Goal: Task Accomplishment & Management: Complete application form

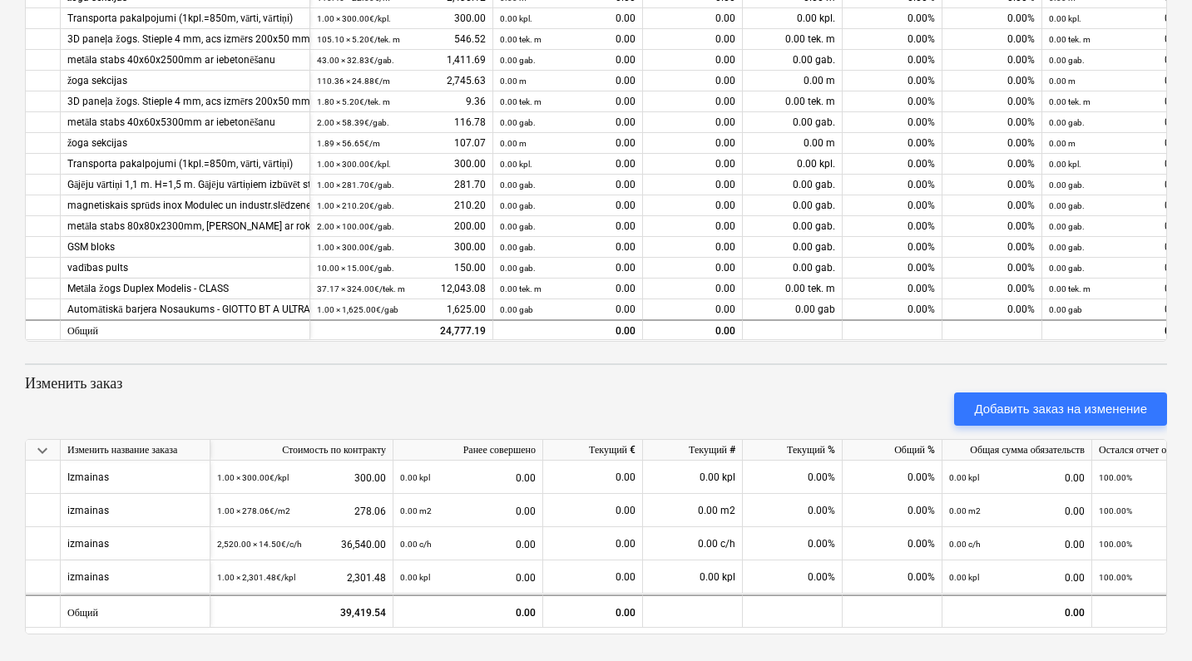
scroll to position [353, 0]
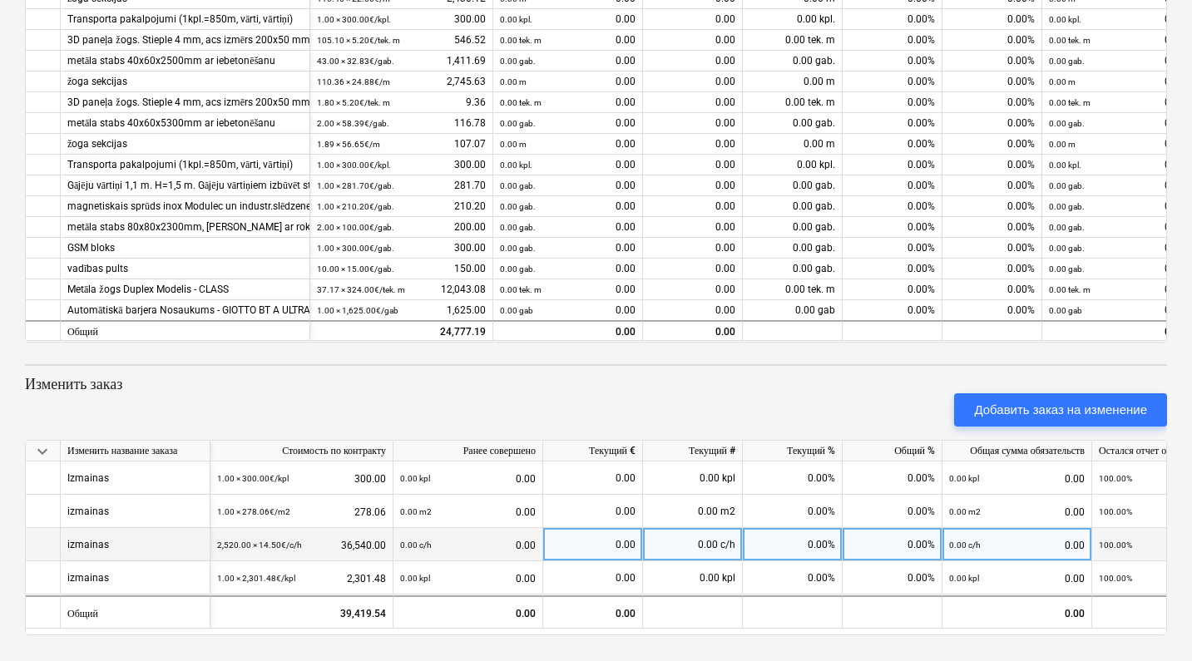
click at [669, 538] on div "0.00 c/h" at bounding box center [693, 544] width 100 height 33
type input "500"
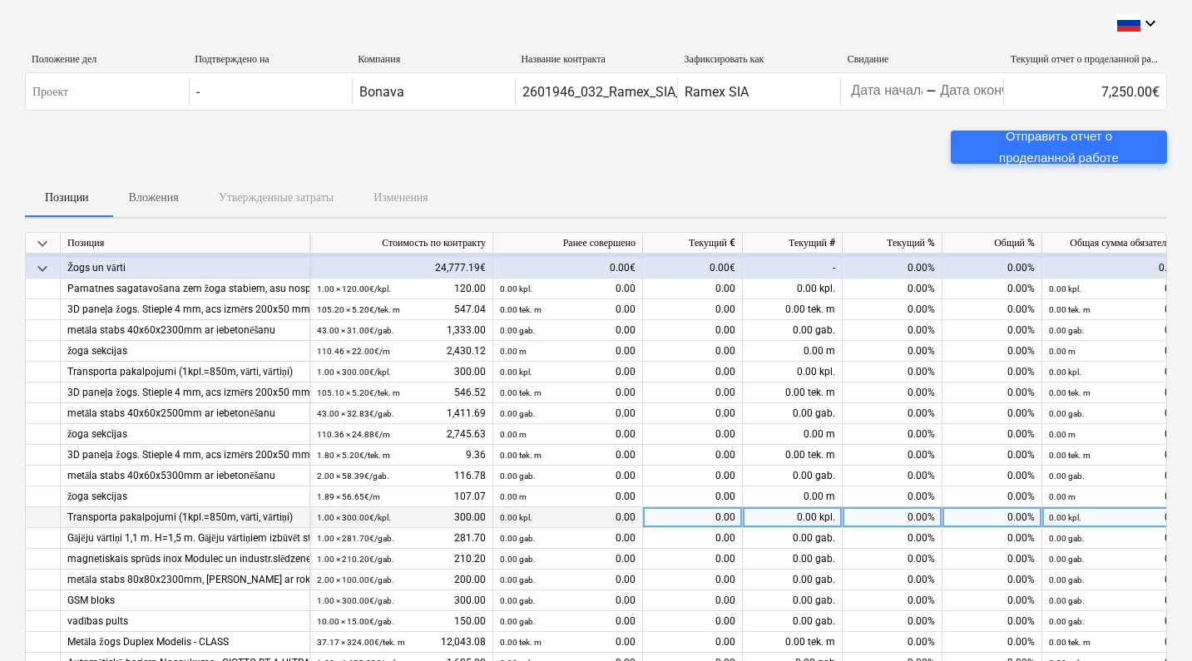
scroll to position [0, 0]
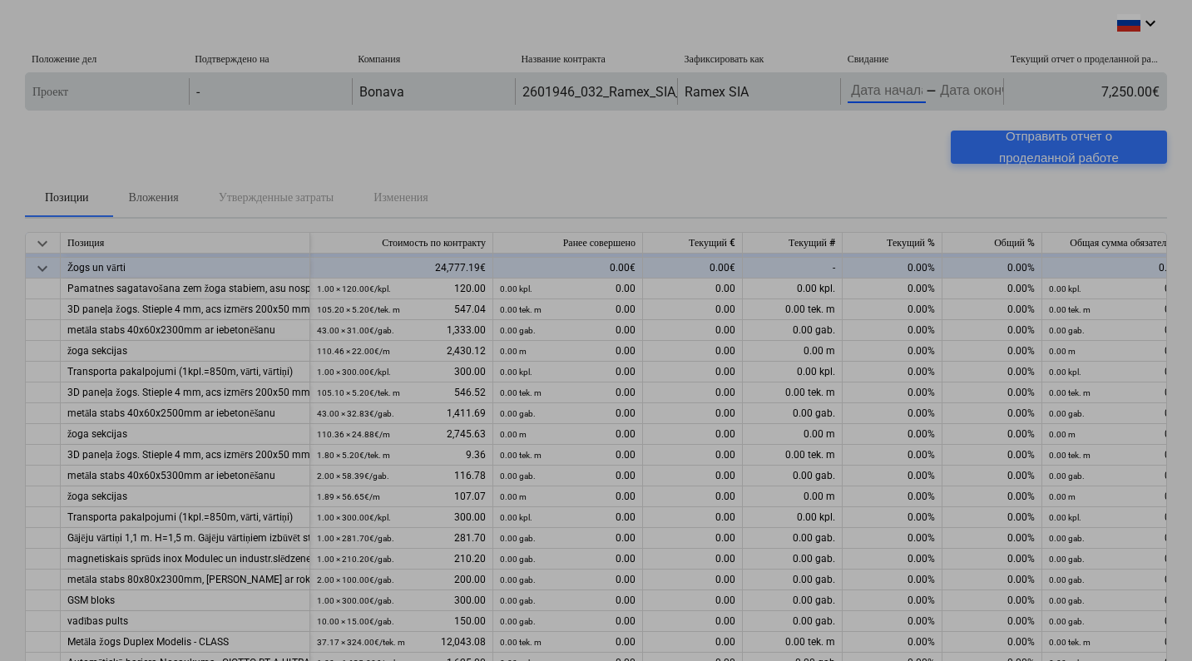
click at [896, 96] on body "keyboard_arrow_down Положение дел Подтверждено на Компания Название контракта З…" at bounding box center [596, 330] width 1192 height 661
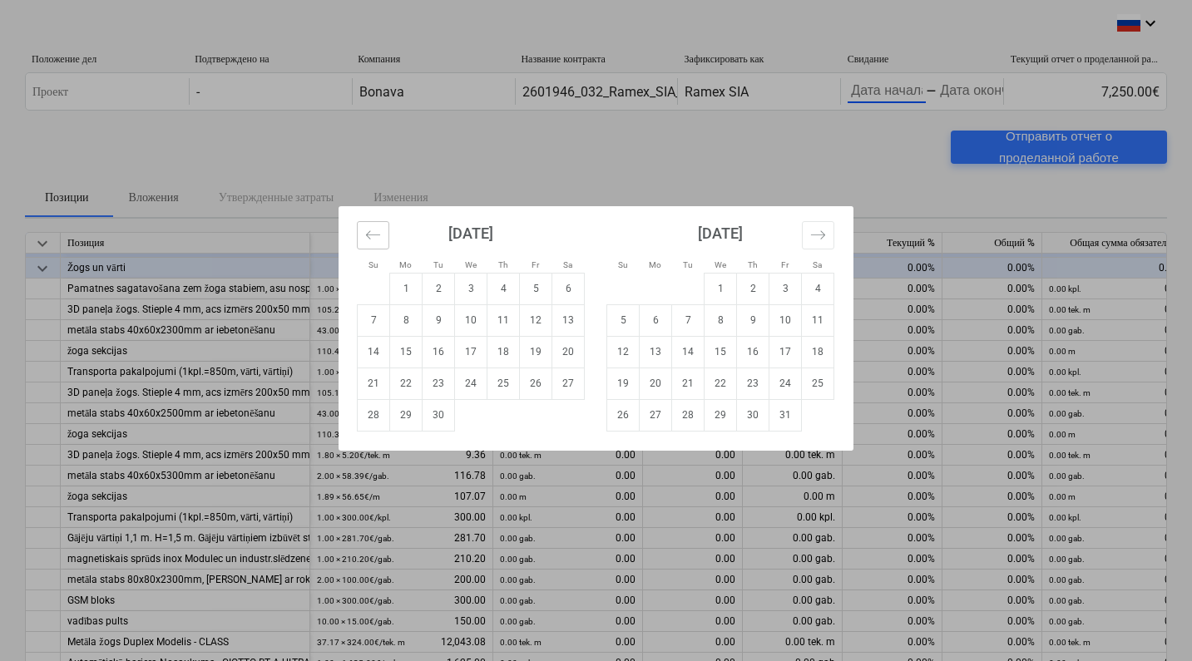
click at [387, 235] on button "Move backward to switch to the previous month." at bounding box center [373, 235] width 32 height 28
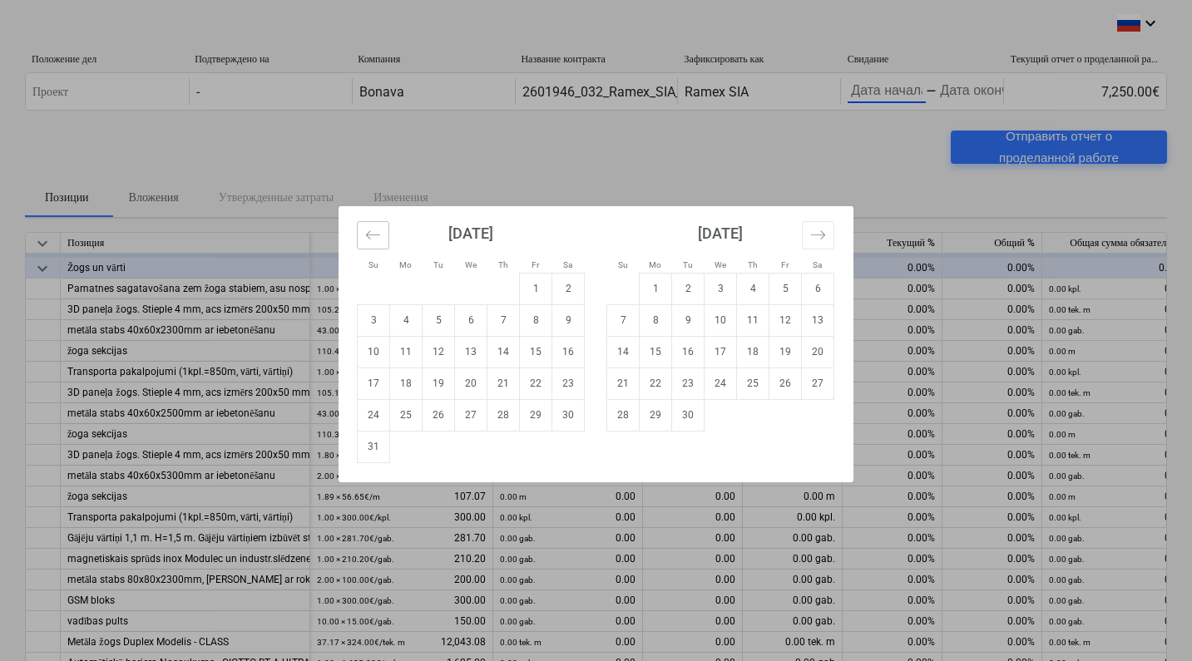
click at [383, 235] on button "Move backward to switch to the previous month." at bounding box center [373, 235] width 32 height 28
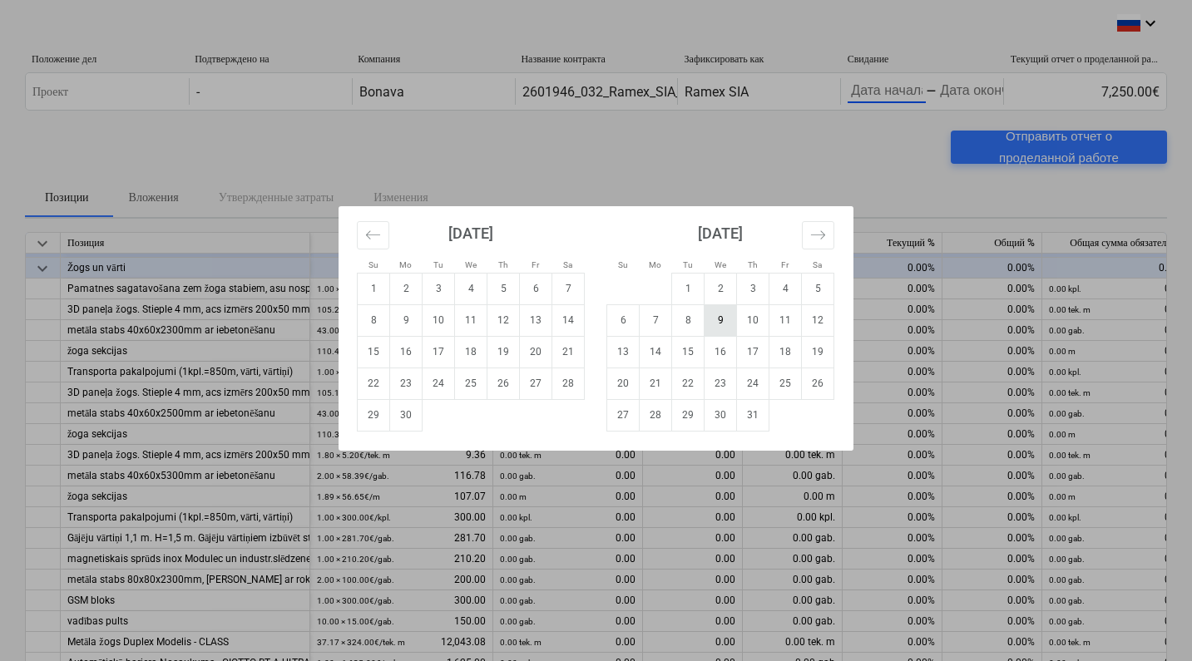
click at [715, 323] on td "9" at bounding box center [720, 320] width 32 height 32
type input "[DATE]"
click at [823, 230] on icon "Move forward to switch to the next month." at bounding box center [818, 235] width 16 height 16
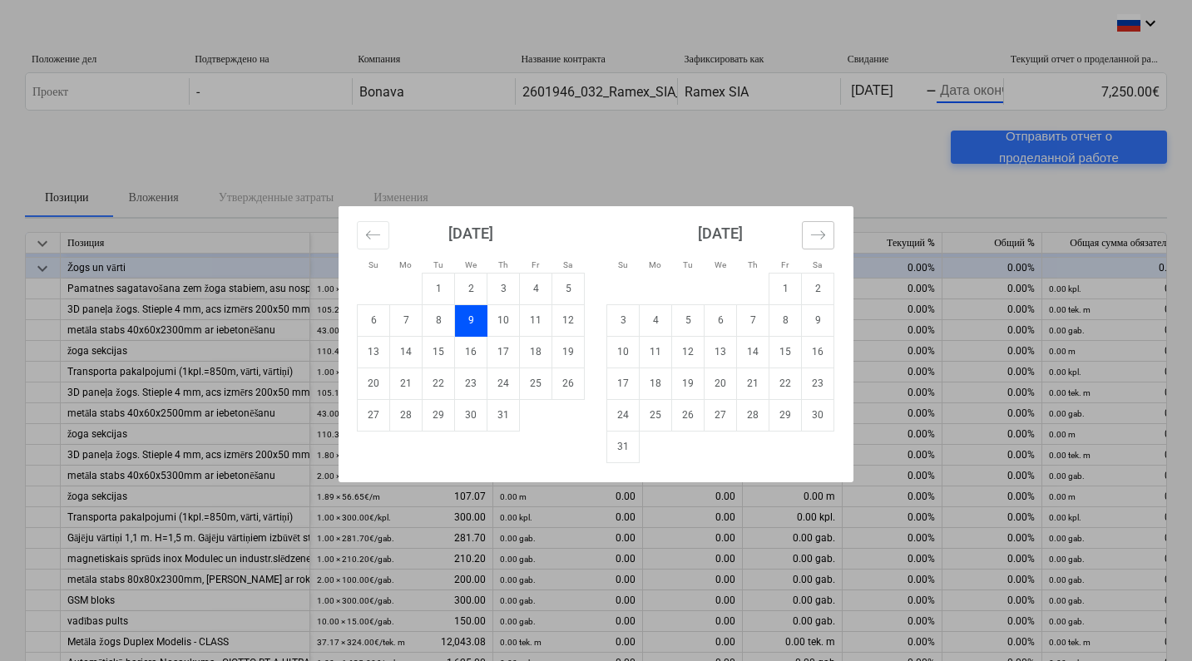
click at [823, 230] on icon "Move forward to switch to the next month." at bounding box center [818, 235] width 16 height 16
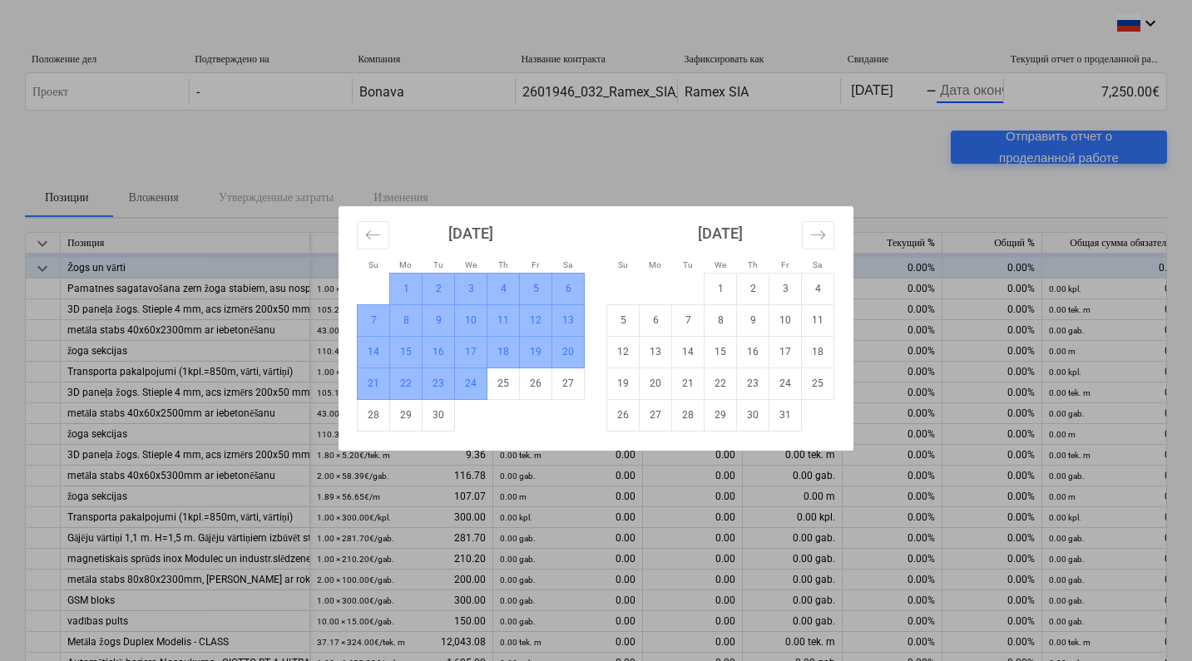
click at [466, 378] on td "24" at bounding box center [471, 384] width 32 height 32
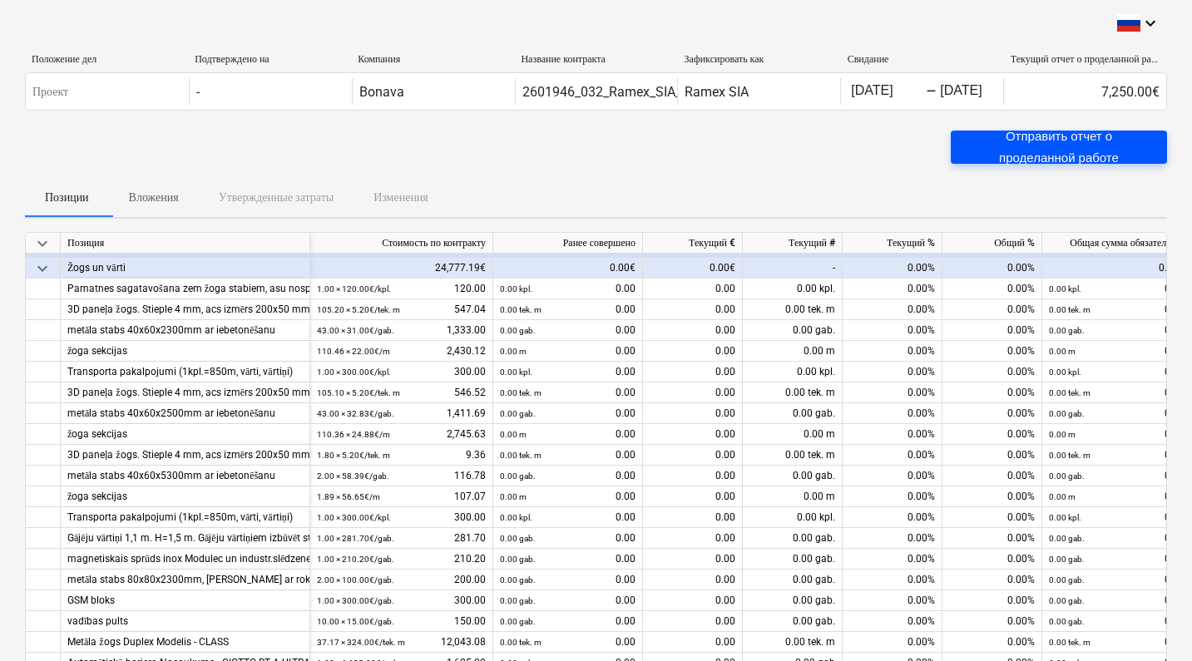
click at [1021, 149] on div "Отправить отчет о проделанной работе" at bounding box center [1058, 148] width 176 height 44
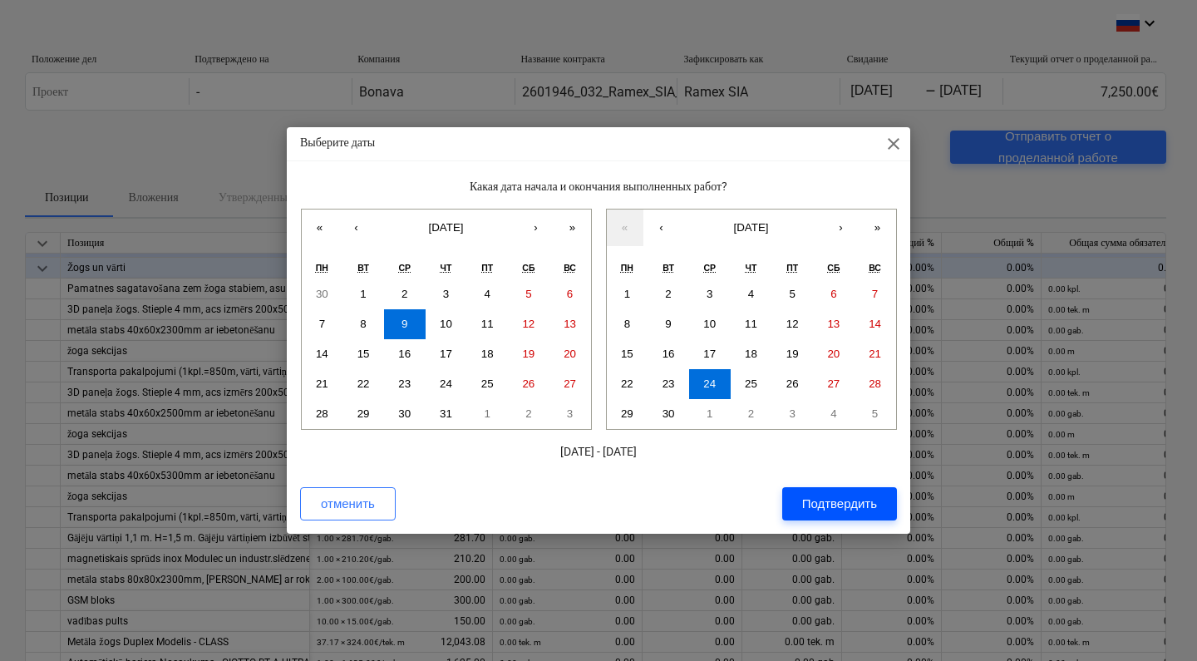
click at [847, 503] on div "Подтвердить" at bounding box center [839, 504] width 75 height 22
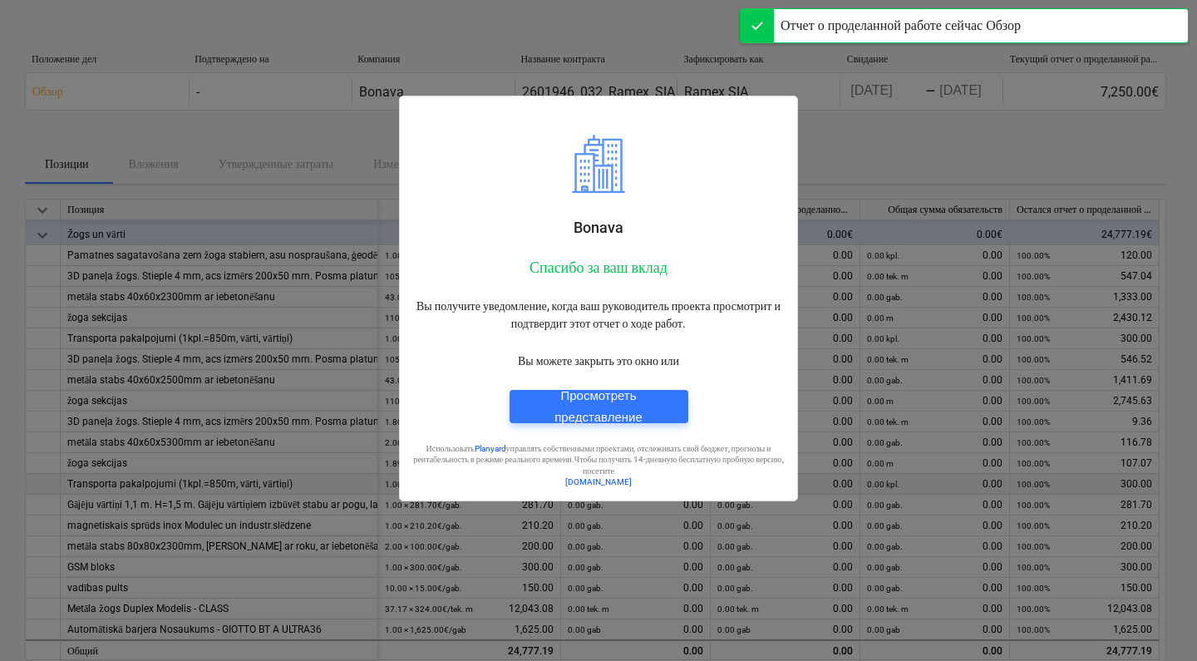
scroll to position [58, 0]
